Goal: Task Accomplishment & Management: Manage account settings

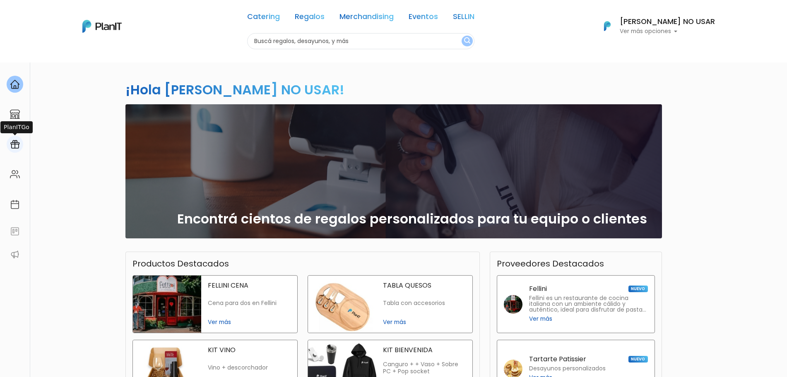
click at [11, 142] on img at bounding box center [15, 144] width 10 height 10
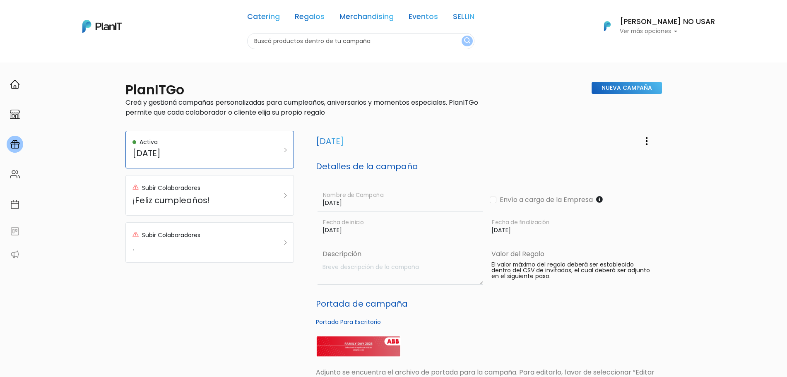
click at [667, 37] on button "[PERSON_NAME] NO USAR Ver más opciones" at bounding box center [654, 26] width 122 height 22
click at [671, 125] on link "Cerrar Sesión" at bounding box center [678, 123] width 74 height 17
